Goal: Check status: Check status

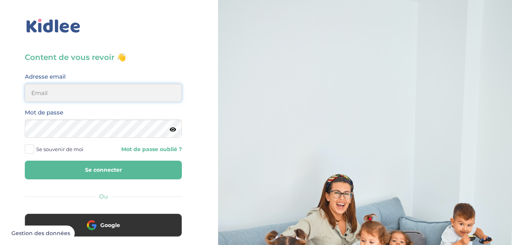
click at [68, 91] on input "email" at bounding box center [103, 92] width 157 height 18
type input "karimaboulekraouet@gmail.com"
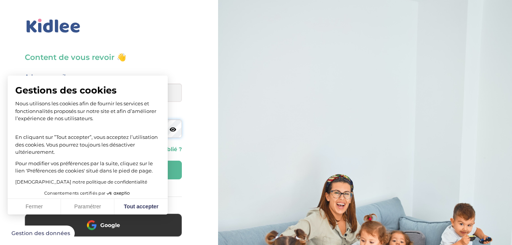
click at [25, 160] on button "Se connecter" at bounding box center [103, 169] width 157 height 19
click at [30, 206] on button "Fermer" at bounding box center [34, 206] width 53 height 16
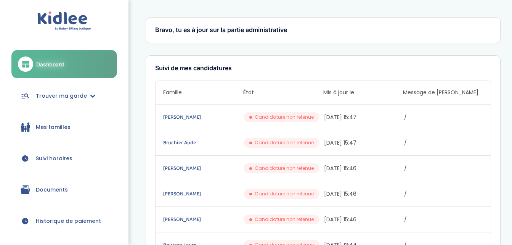
click at [57, 191] on span "Documents" at bounding box center [52, 189] width 32 height 8
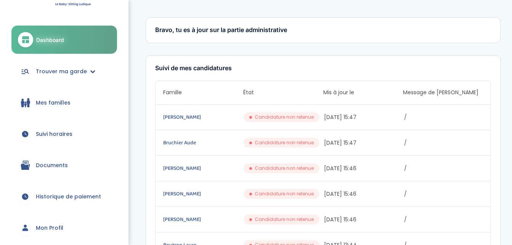
scroll to position [38, 0]
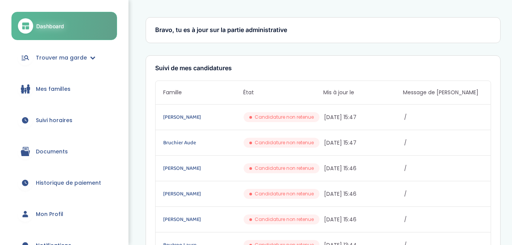
click at [57, 127] on link "Suivi horaires" at bounding box center [64, 119] width 106 height 27
click at [57, 124] on span "Suivi horaires" at bounding box center [54, 120] width 37 height 8
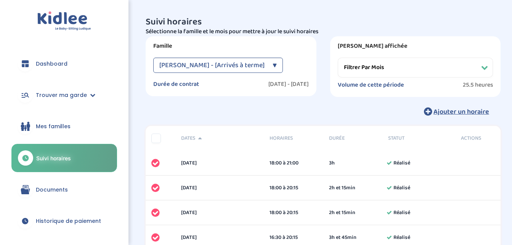
click at [264, 70] on div "[PERSON_NAME] - [Arrivés à terme]" at bounding box center [213, 65] width 109 height 15
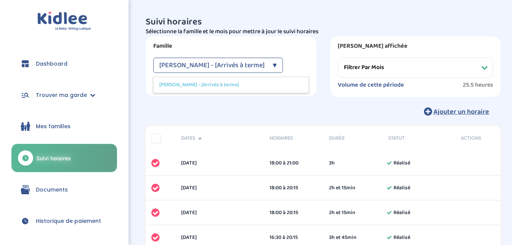
click at [264, 70] on div "Boutron Laure - [Arrivés à terme]" at bounding box center [213, 65] width 109 height 15
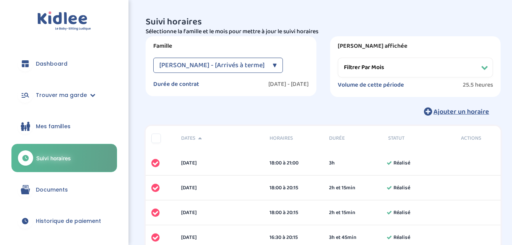
click at [272, 67] on div "▼" at bounding box center [274, 65] width 4 height 15
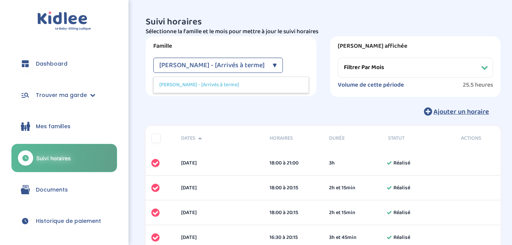
click at [279, 66] on div "Boutron Laure - [Arrivés à terme] ▼" at bounding box center [217, 65] width 129 height 15
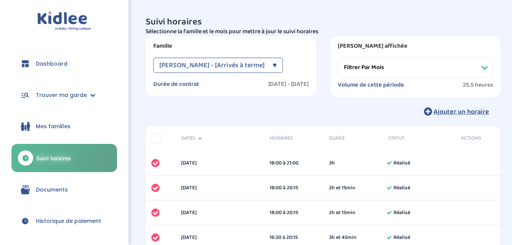
drag, startPoint x: 427, startPoint y: 66, endPoint x: 423, endPoint y: 70, distance: 5.7
click at [427, 66] on select "Filtrer par mois novembre 2024 décembre 2024 janvier 2025 février 2025 mars 202…" at bounding box center [414, 68] width 155 height 20
select select "septembre 2025"
click at [337, 58] on select "Filtrer par mois novembre 2024 décembre 2024 janvier 2025 février 2025 mars 202…" at bounding box center [414, 68] width 155 height 20
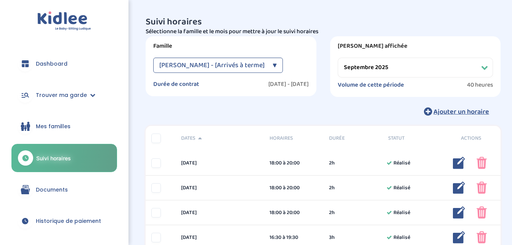
click at [254, 61] on span "Boutron Laure - [Arrivés à terme]" at bounding box center [211, 65] width 105 height 15
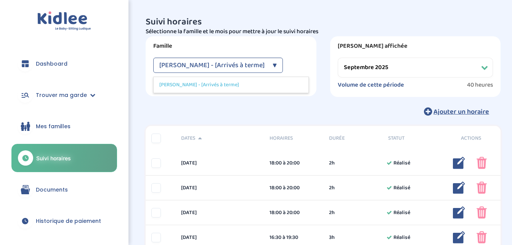
click at [253, 62] on span "Boutron Laure - [Arrivés à terme]" at bounding box center [211, 65] width 105 height 15
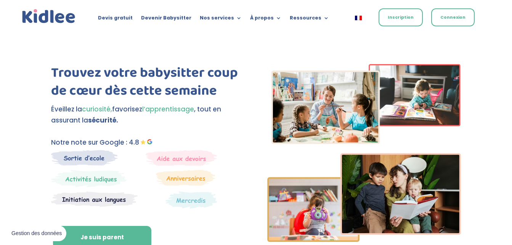
drag, startPoint x: 0, startPoint y: 0, endPoint x: 412, endPoint y: 16, distance: 412.8
click at [412, 16] on link "Inscription" at bounding box center [400, 17] width 44 height 18
click at [445, 16] on link "Connexion" at bounding box center [452, 17] width 43 height 18
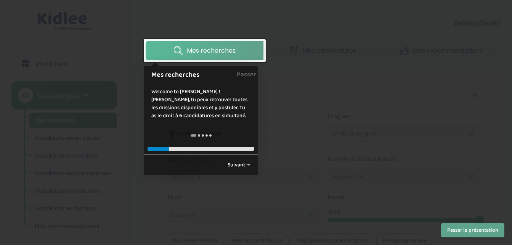
click at [310, 143] on div at bounding box center [256, 122] width 512 height 245
click at [232, 167] on link "Suivant →" at bounding box center [238, 164] width 31 height 13
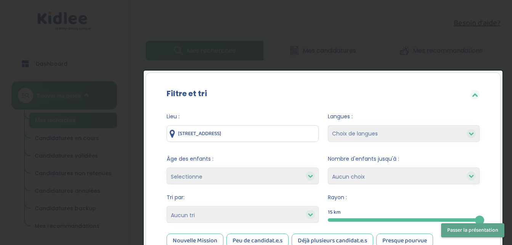
click at [233, 167] on select "Selectionne moins de 3 ans entre 3 et 6 ans plus de 6 ans" at bounding box center [242, 175] width 152 height 17
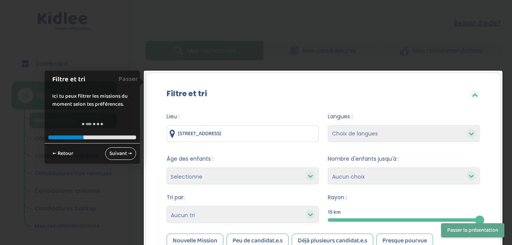
scroll to position [75, 0]
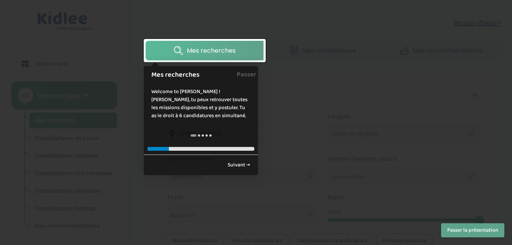
click at [239, 48] on link "Mes recherches" at bounding box center [204, 50] width 118 height 19
click at [345, 53] on div at bounding box center [256, 122] width 512 height 245
click at [473, 229] on button "Passer la présentation" at bounding box center [472, 230] width 63 height 14
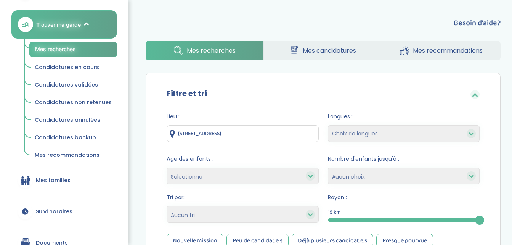
scroll to position [229, 0]
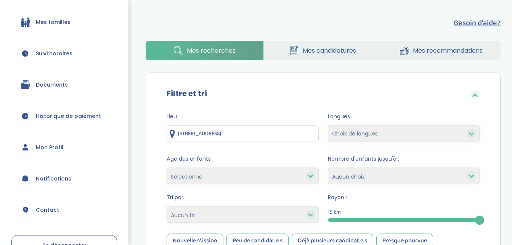
click at [51, 147] on span "Mon Profil" at bounding box center [49, 147] width 27 height 8
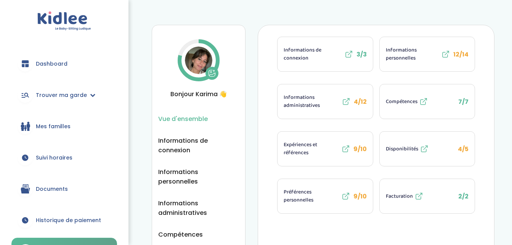
click at [59, 158] on span "Suivi horaires" at bounding box center [54, 157] width 37 height 8
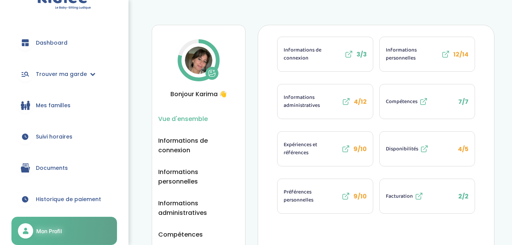
scroll to position [70, 0]
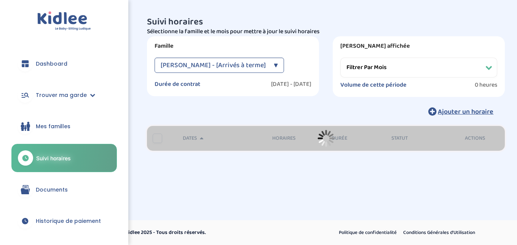
select select "[DATE]"
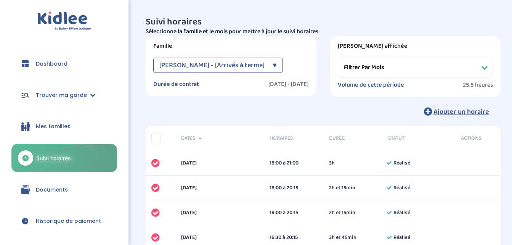
click at [55, 187] on span "Documents" at bounding box center [52, 189] width 32 height 8
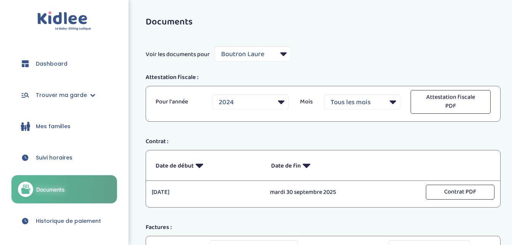
select select "6890"
select select "2024"
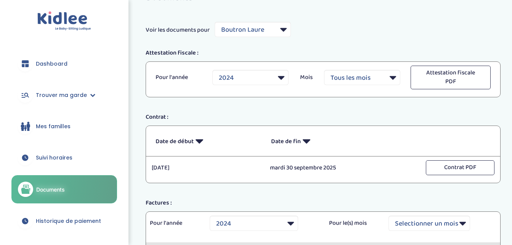
scroll to position [38, 0]
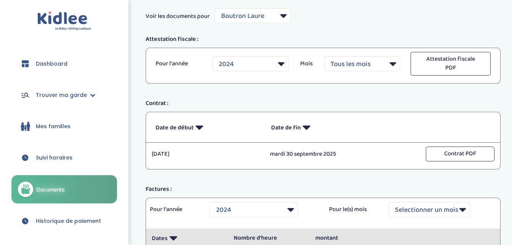
click at [52, 158] on span "Suivi horaires" at bounding box center [54, 157] width 37 height 8
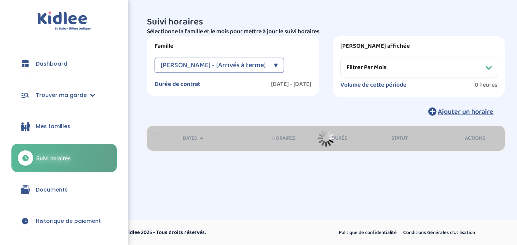
select select "[DATE]"
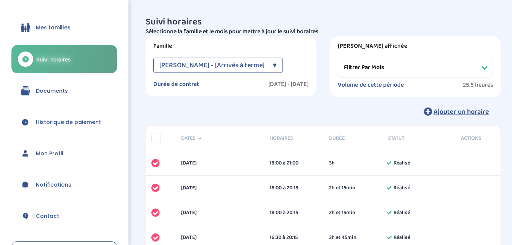
scroll to position [78, 0]
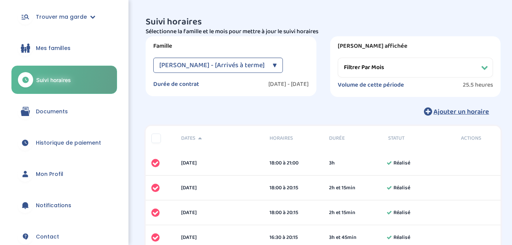
click at [67, 138] on link "Historique de paiement" at bounding box center [64, 142] width 106 height 27
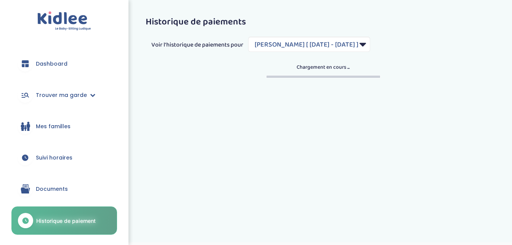
select select "1860"
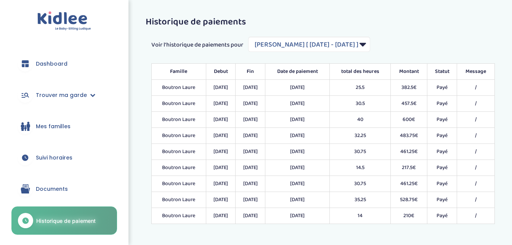
scroll to position [29, 0]
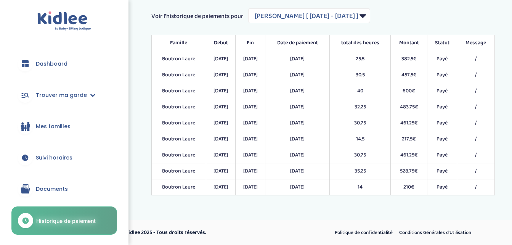
drag, startPoint x: 409, startPoint y: 186, endPoint x: 422, endPoint y: 186, distance: 12.2
click at [422, 186] on td "210€" at bounding box center [408, 187] width 37 height 16
drag, startPoint x: 422, startPoint y: 186, endPoint x: 385, endPoint y: 200, distance: 38.8
click at [385, 200] on div "Historique de paiements Voir l'historique de paiements pour Filtrer par Contrat…" at bounding box center [322, 92] width 377 height 218
click at [50, 157] on span "Suivi horaires" at bounding box center [54, 157] width 37 height 8
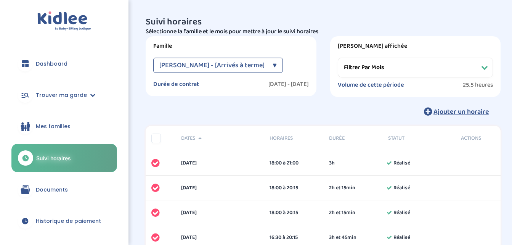
click at [442, 65] on select "Filtrer par mois [DATE] [DATE] [DATE] [DATE] [DATE] [DATE] [DATE] [DATE] [DATE]…" at bounding box center [414, 68] width 155 height 20
select select "septembre 2025"
click at [337, 58] on select "Filtrer par mois [DATE] [DATE] [DATE] [DATE] [DATE] [DATE] [DATE] [DATE] [DATE]…" at bounding box center [414, 68] width 155 height 20
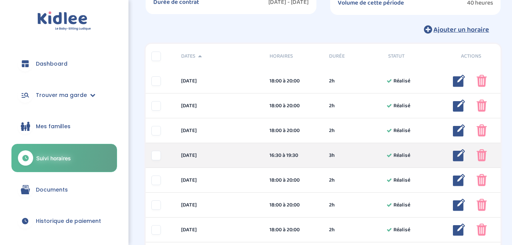
scroll to position [38, 0]
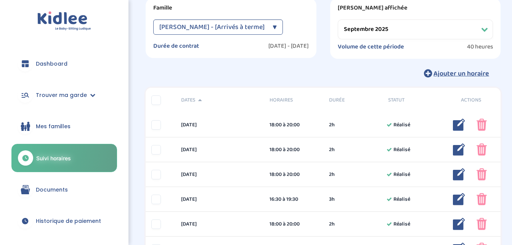
click at [61, 224] on span "Historique de paiement" at bounding box center [68, 221] width 65 height 8
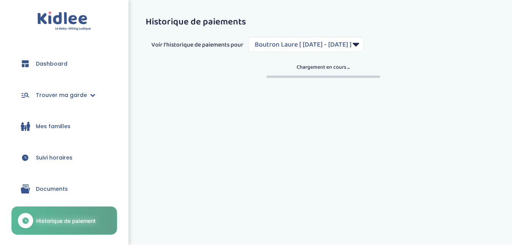
select select "1860"
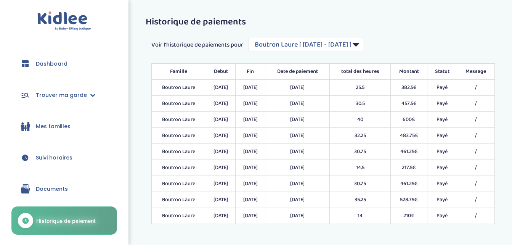
drag, startPoint x: 412, startPoint y: 120, endPoint x: 425, endPoint y: 120, distance: 13.3
click at [425, 120] on td "600€" at bounding box center [408, 120] width 37 height 16
drag, startPoint x: 408, startPoint y: 118, endPoint x: 425, endPoint y: 118, distance: 16.8
click at [425, 118] on td "600€" at bounding box center [408, 120] width 37 height 16
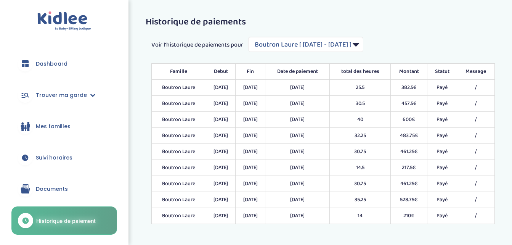
click at [425, 118] on td "600€" at bounding box center [408, 120] width 37 height 16
